Goal: Navigation & Orientation: Find specific page/section

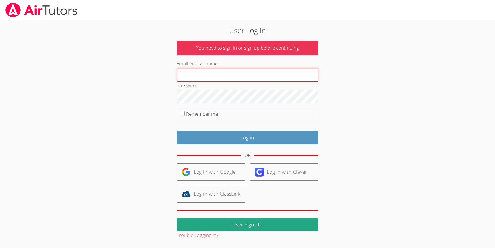
type input "[PERSON_NAME][EMAIL_ADDRESS][DOMAIN_NAME]"
click at [181, 113] on input "Remember me" at bounding box center [182, 113] width 5 height 5
checkbox input "true"
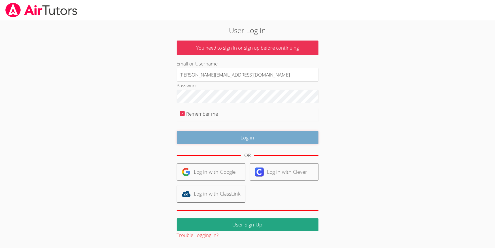
click at [254, 133] on input "Log in" at bounding box center [248, 137] width 142 height 13
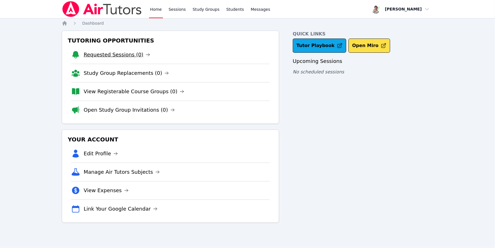
click at [114, 56] on link "Requested Sessions (0)" at bounding box center [117, 55] width 67 height 8
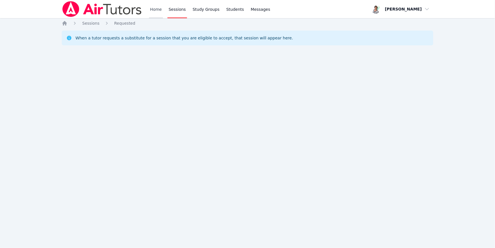
click at [151, 9] on link "Home" at bounding box center [156, 9] width 14 height 18
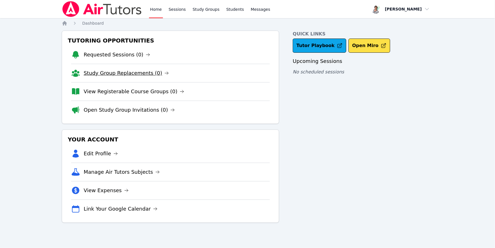
click at [138, 71] on link "Study Group Replacements (0)" at bounding box center [126, 73] width 85 height 8
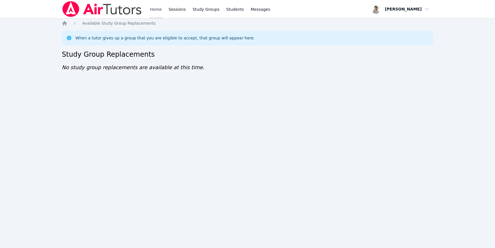
click at [156, 7] on link "Home" at bounding box center [156, 9] width 14 height 18
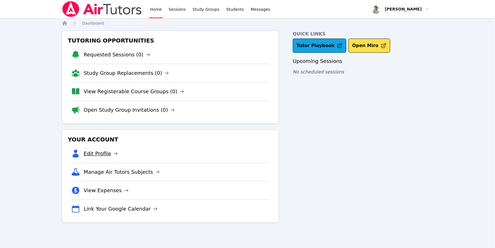
click at [95, 154] on link "Edit Profile" at bounding box center [101, 154] width 34 height 8
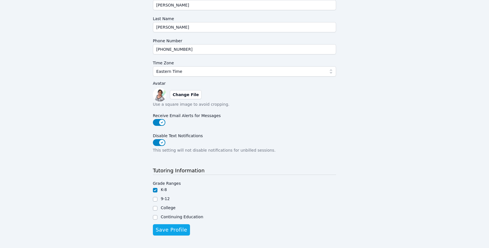
scroll to position [103, 0]
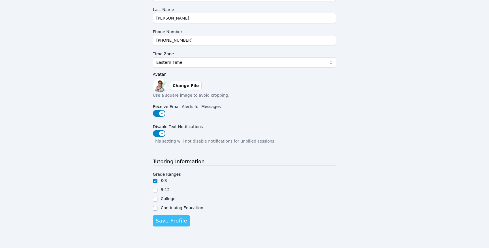
click at [171, 215] on button "Save Profile" at bounding box center [171, 220] width 37 height 11
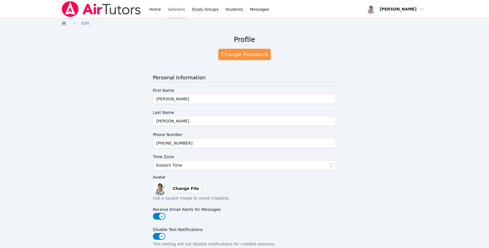
click at [175, 9] on link "Sessions" at bounding box center [177, 9] width 20 height 18
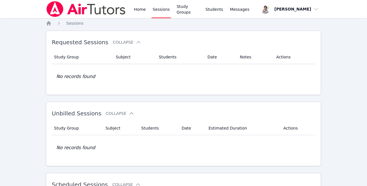
drag, startPoint x: 447, startPoint y: 1, endPoint x: 232, endPoint y: 36, distance: 218.6
click at [232, 36] on div "Requested Sessions Collapse" at bounding box center [174, 42] width 245 height 16
click at [313, 7] on span "button" at bounding box center [289, 9] width 60 height 12
click at [231, 9] on span "Messages" at bounding box center [240, 10] width 20 height 6
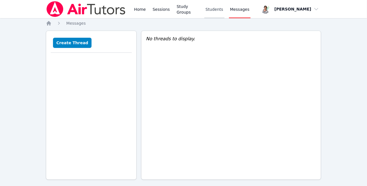
click at [211, 9] on link "Students" at bounding box center [214, 9] width 20 height 18
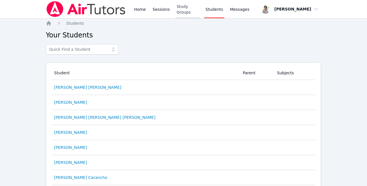
click at [189, 9] on link "Study Groups" at bounding box center [187, 9] width 24 height 18
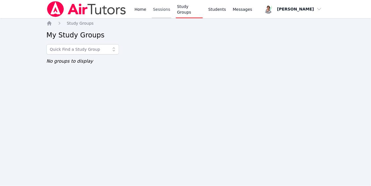
click at [155, 9] on link "Sessions" at bounding box center [162, 9] width 20 height 18
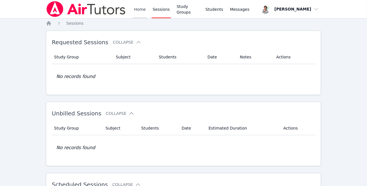
click at [138, 9] on link "Home" at bounding box center [140, 9] width 14 height 18
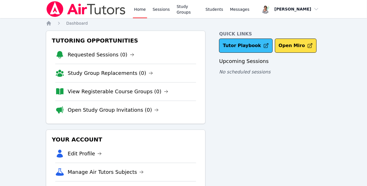
click at [242, 44] on link "Tutor Playbook" at bounding box center [246, 46] width 54 height 14
